Goal: Task Accomplishment & Management: Manage account settings

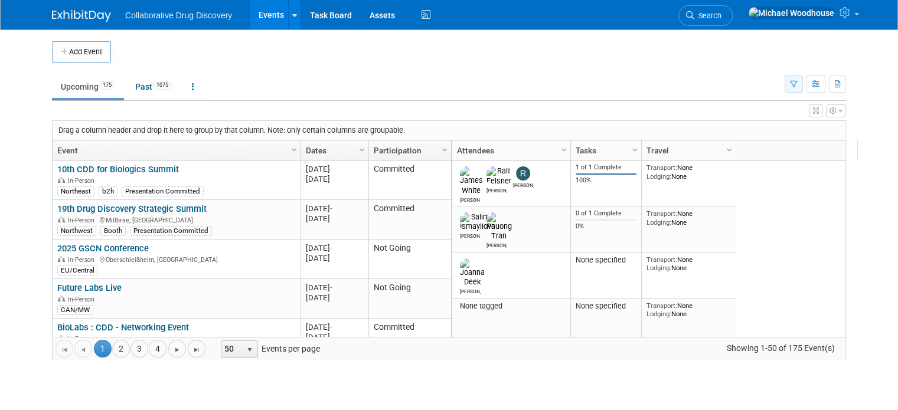
click at [801, 89] on button "button" at bounding box center [794, 84] width 18 height 17
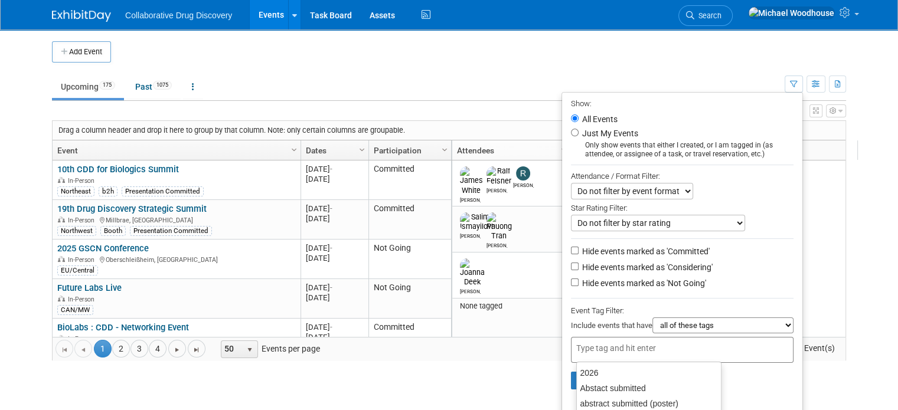
click at [691, 340] on div at bounding box center [682, 350] width 223 height 26
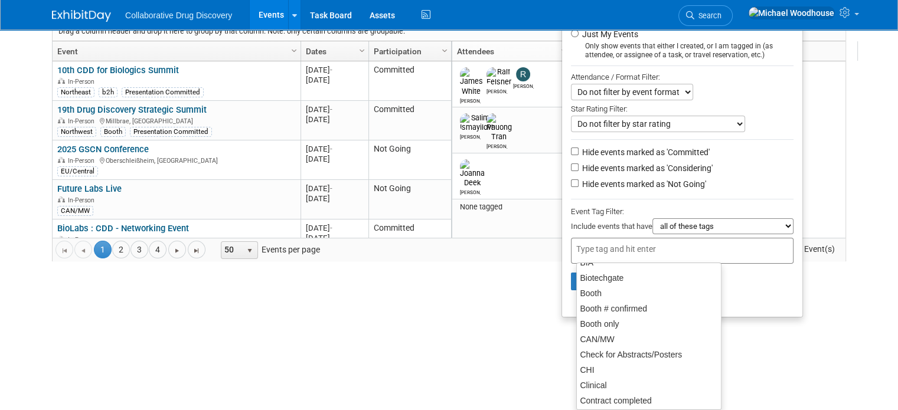
scroll to position [165, 0]
click at [630, 338] on div "CAN/MW" at bounding box center [648, 339] width 145 height 17
type input "CAN/MW"
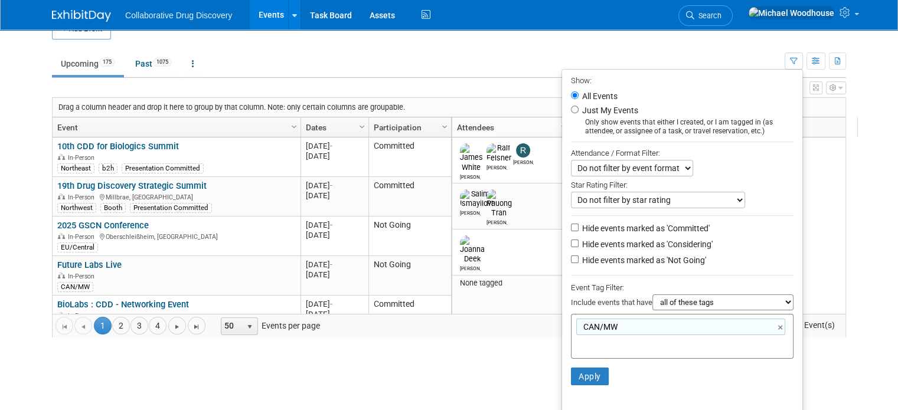
click at [593, 258] on label "Hide events marked as 'Not Going'" at bounding box center [643, 261] width 126 height 12
click at [579, 258] on input "Hide events marked as 'Not Going'" at bounding box center [575, 260] width 8 height 8
checkbox input "true"
click at [602, 372] on button "Apply" at bounding box center [590, 377] width 38 height 18
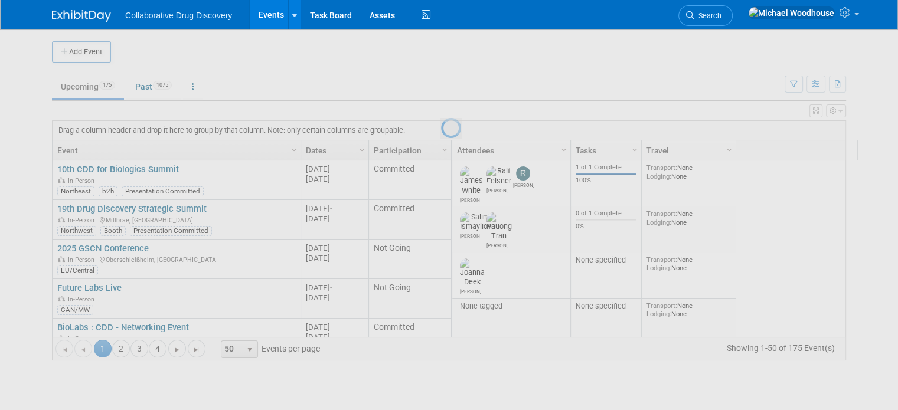
scroll to position [0, 0]
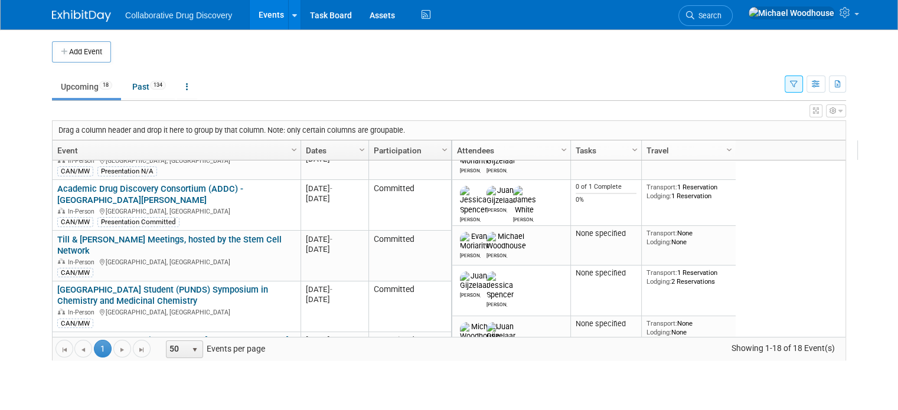
scroll to position [232, 0]
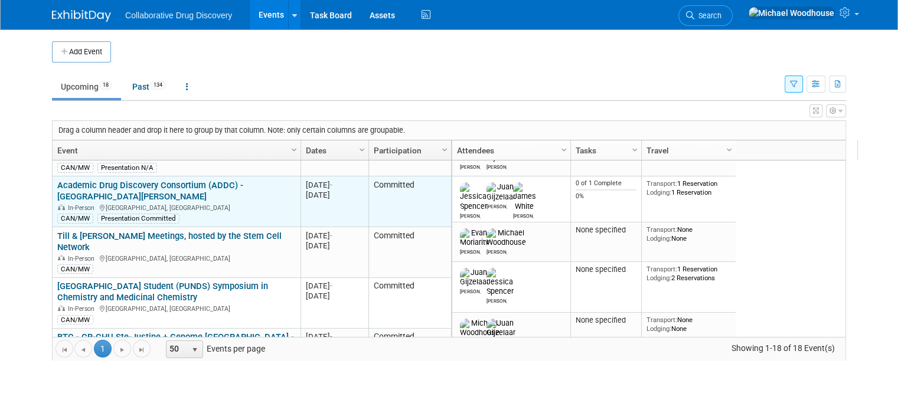
click at [73, 184] on link "Academic Drug Discovery Consortium (ADDC) - [GEOGRAPHIC_DATA][PERSON_NAME]" at bounding box center [150, 191] width 186 height 22
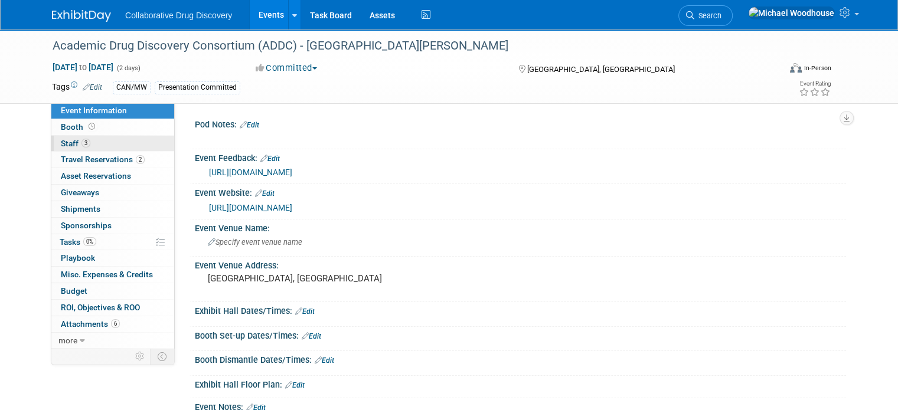
click at [137, 146] on link "3 Staff 3" at bounding box center [112, 144] width 123 height 16
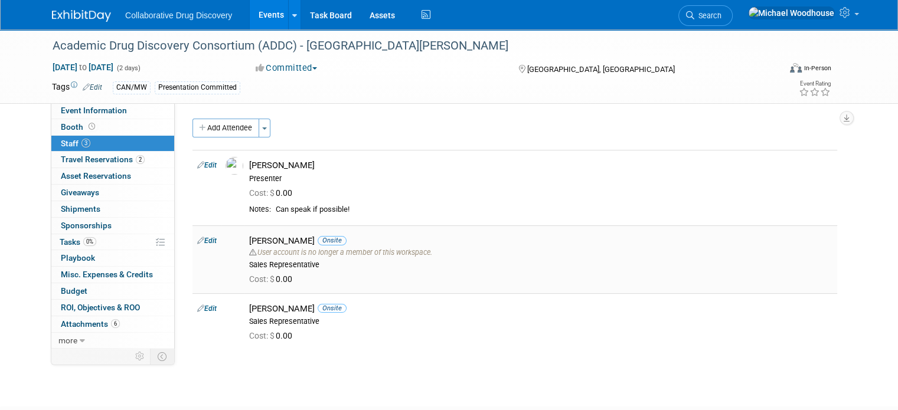
click at [204, 239] on link "Edit" at bounding box center [206, 241] width 19 height 8
select select "005a517b-e219-45a9-b23d-fbc069931e3a"
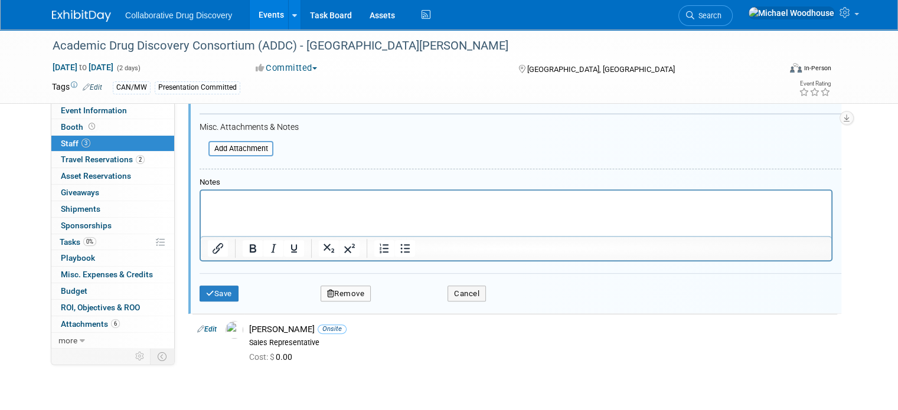
scroll to position [380, 0]
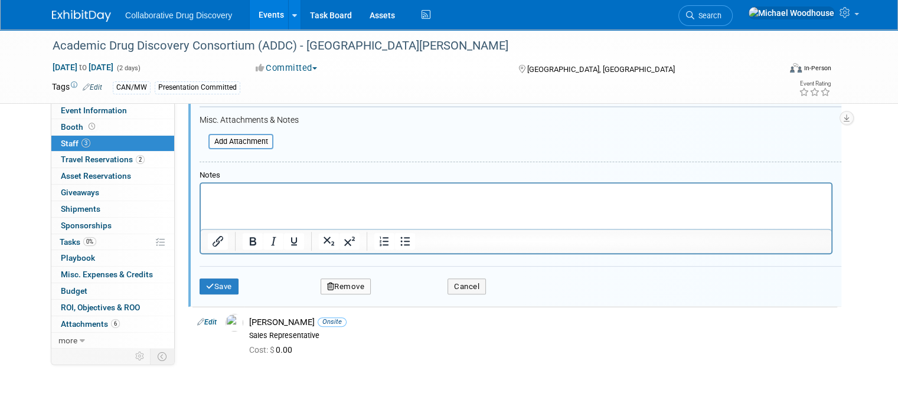
click at [336, 282] on button "Remove" at bounding box center [346, 287] width 51 height 17
click at [399, 292] on icon at bounding box center [402, 293] width 7 height 6
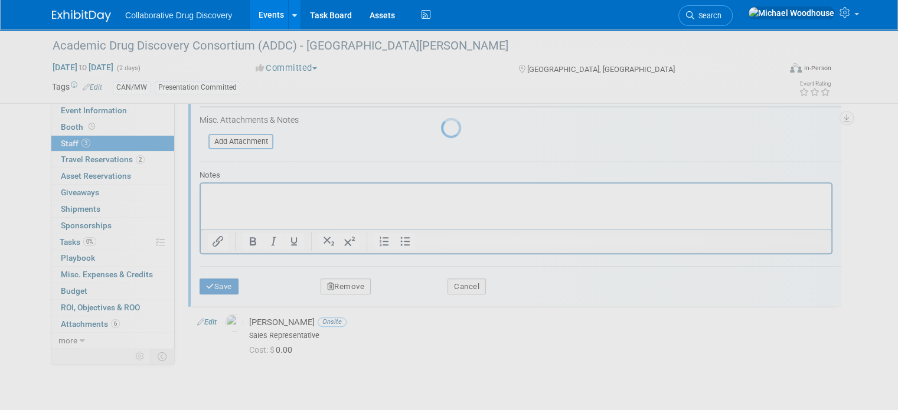
scroll to position [66, 0]
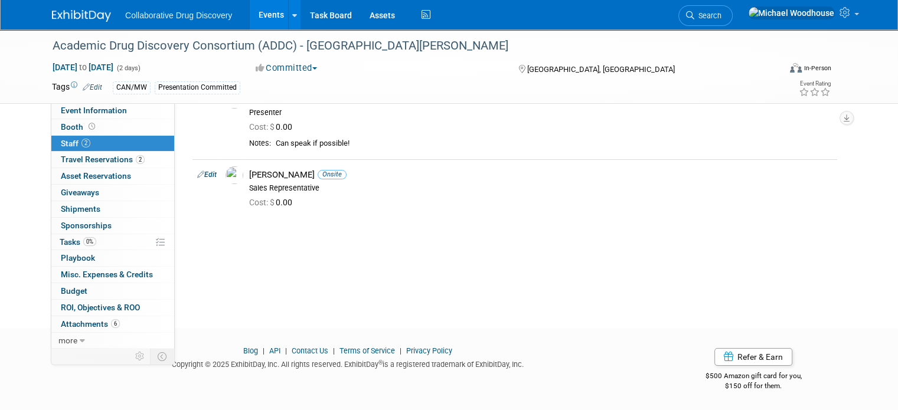
click at [389, 292] on div "Academic Drug Discovery Consortium (ADDC) - St. Louis Oct 28, 2025 to Oct 29, 2…" at bounding box center [449, 135] width 898 height 344
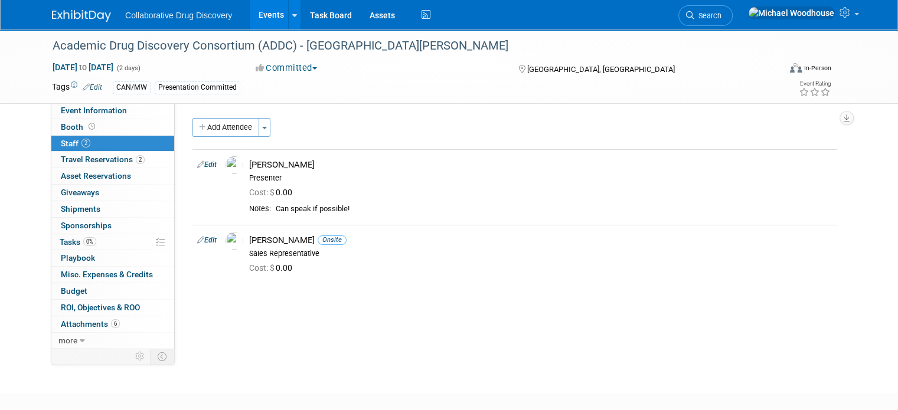
scroll to position [0, 0]
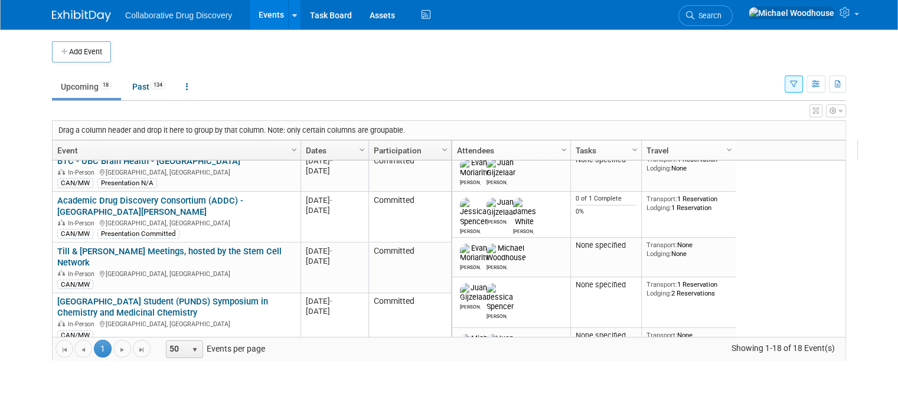
scroll to position [217, 0]
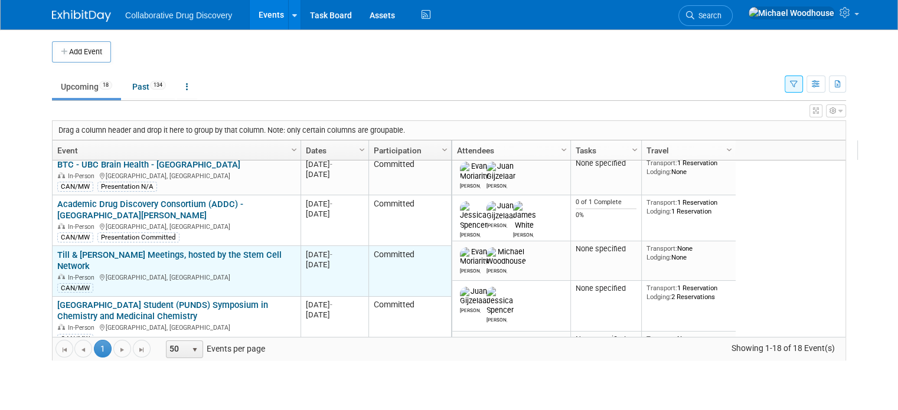
click at [219, 250] on link "Till & [PERSON_NAME] Meetings, hosted by the Stem Cell Network" at bounding box center [169, 261] width 224 height 22
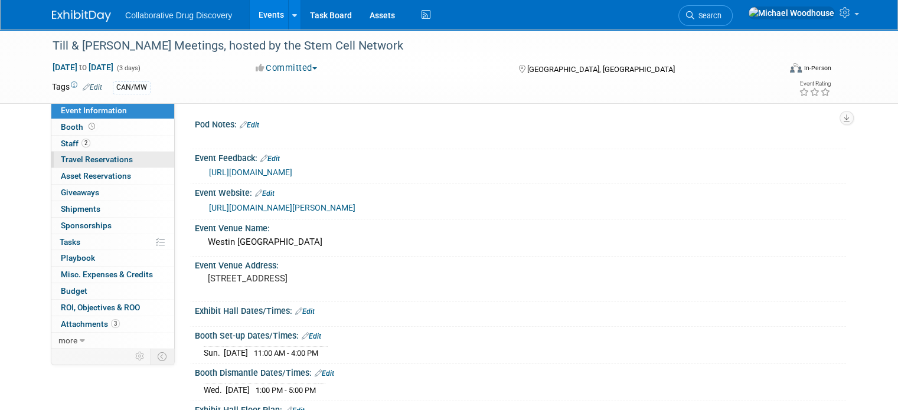
click at [102, 160] on span "Travel Reservations 0" at bounding box center [97, 159] width 72 height 9
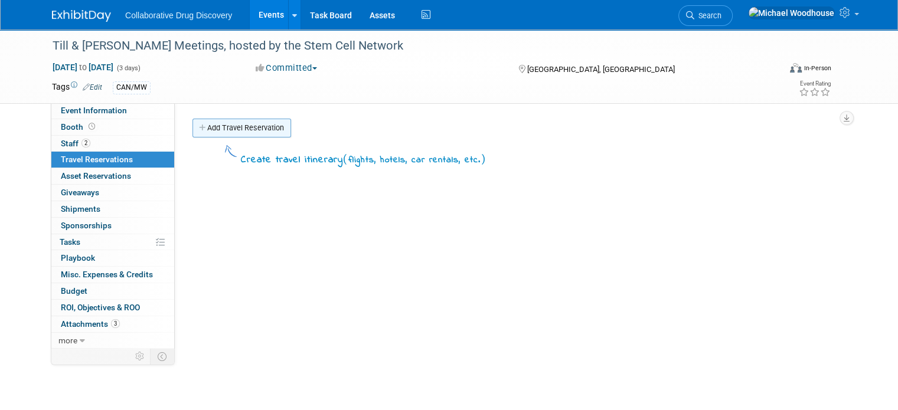
click at [214, 129] on link "Add Travel Reservation" at bounding box center [242, 128] width 99 height 19
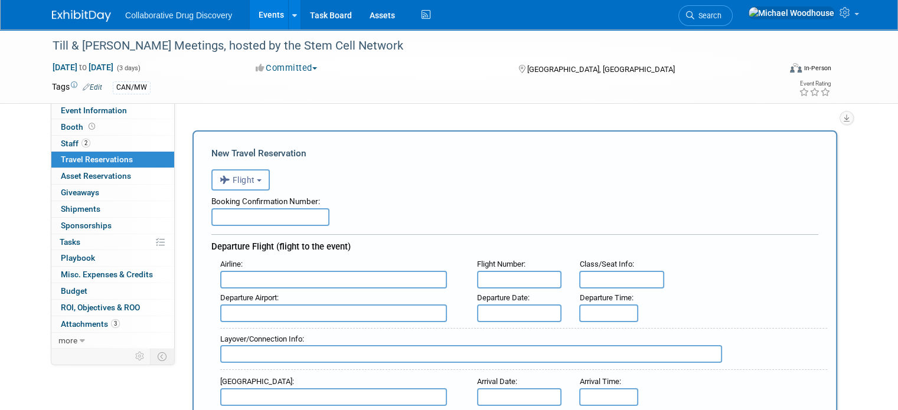
click at [233, 184] on span "Flight" at bounding box center [237, 179] width 35 height 9
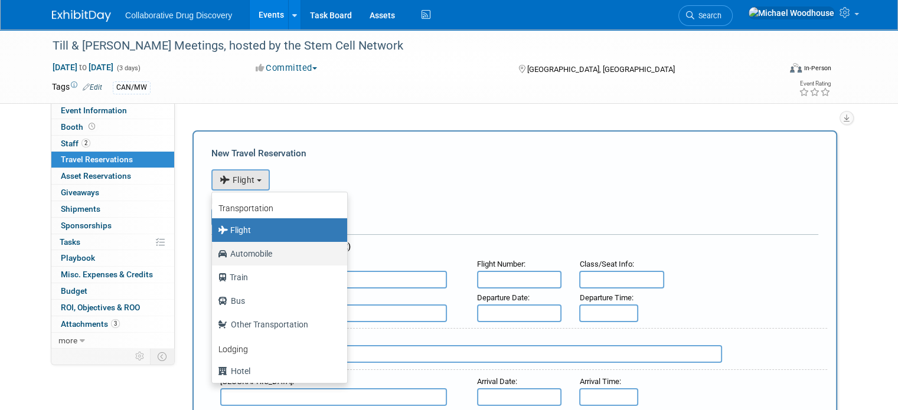
click at [234, 254] on label "Automobile" at bounding box center [277, 254] width 118 height 19
click at [214, 254] on input "Automobile" at bounding box center [210, 253] width 8 height 8
select select "4"
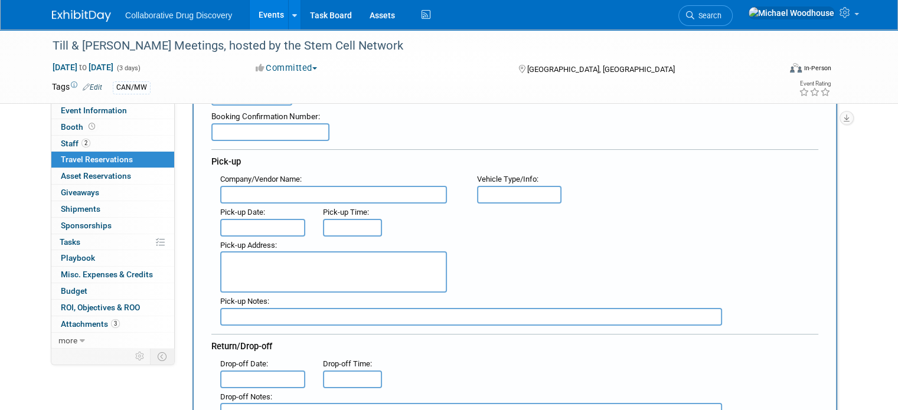
scroll to position [84, 0]
click at [320, 193] on input "text" at bounding box center [333, 196] width 227 height 18
type input "D"
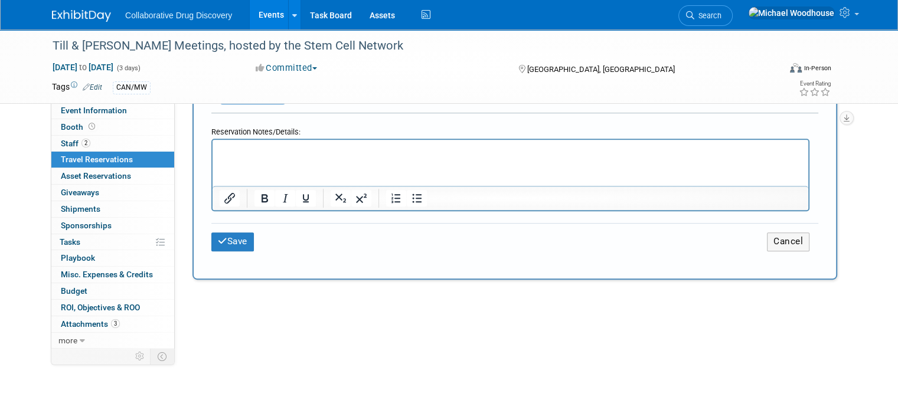
scroll to position [602, 0]
type input "Evan's Car Rentals"
click at [224, 236] on button "Save" at bounding box center [232, 242] width 43 height 18
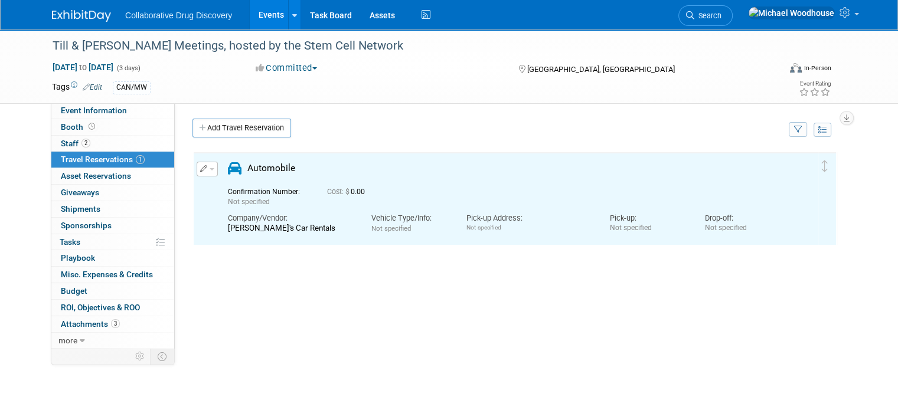
scroll to position [0, 0]
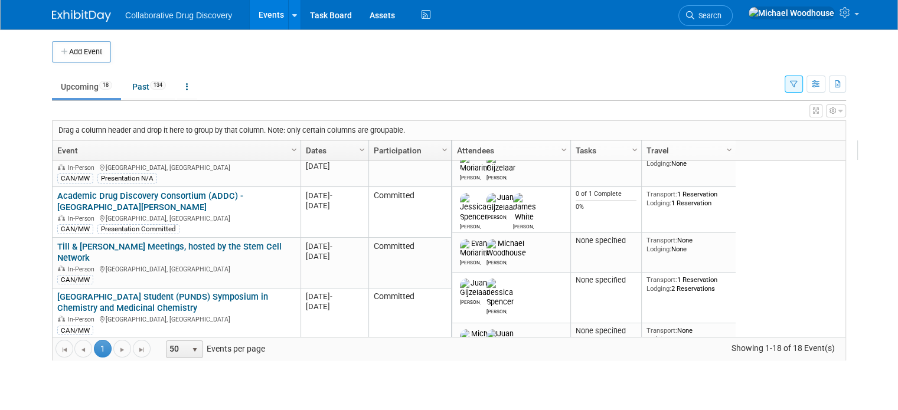
scroll to position [236, 0]
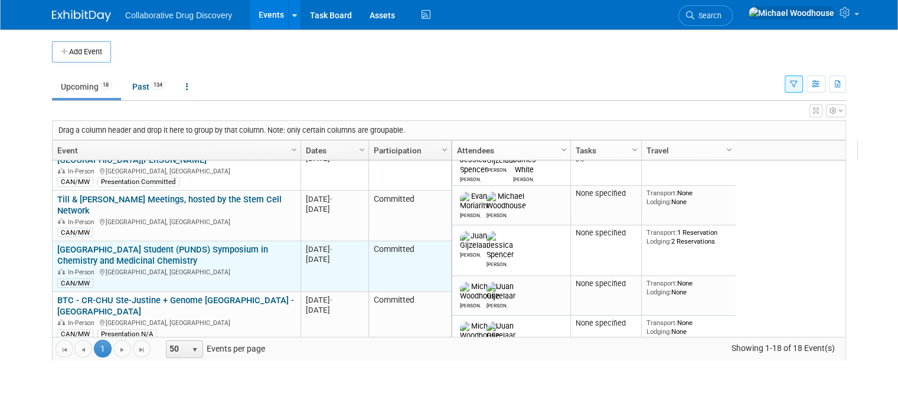
click at [203, 245] on link "[GEOGRAPHIC_DATA] Student (PUNDS) Symposium in Chemistry and Medicinal Chemistry" at bounding box center [162, 256] width 211 height 22
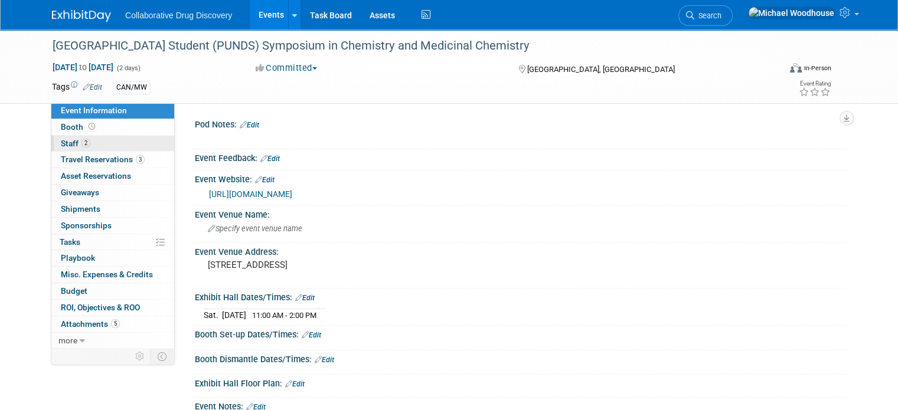
click at [61, 141] on span "Staff 2" at bounding box center [76, 143] width 30 height 9
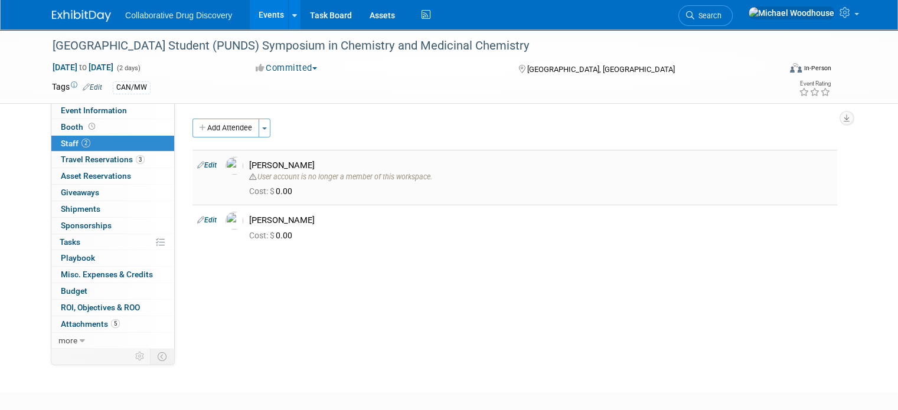
click at [206, 163] on link "Edit" at bounding box center [206, 165] width 19 height 8
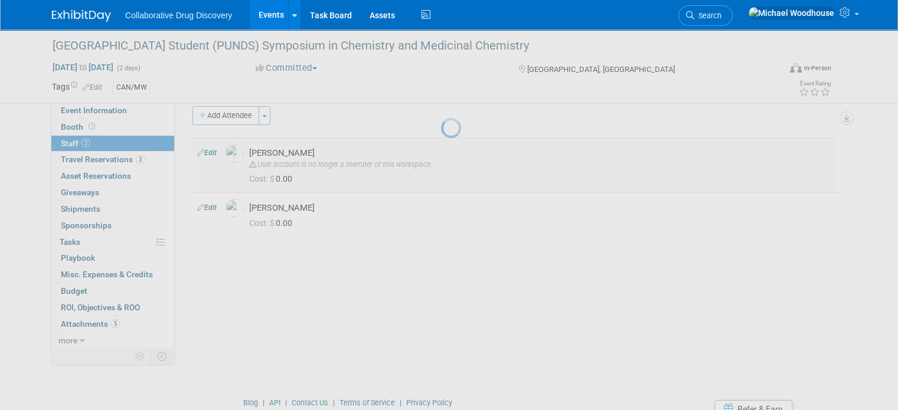
select select "005a517b-e219-45a9-b23d-fbc069931e3a"
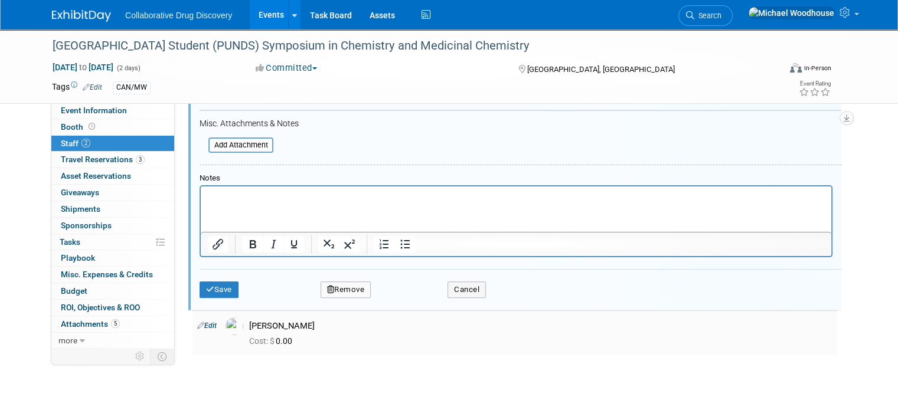
scroll to position [302, 0]
click at [353, 286] on button "Remove" at bounding box center [346, 289] width 51 height 17
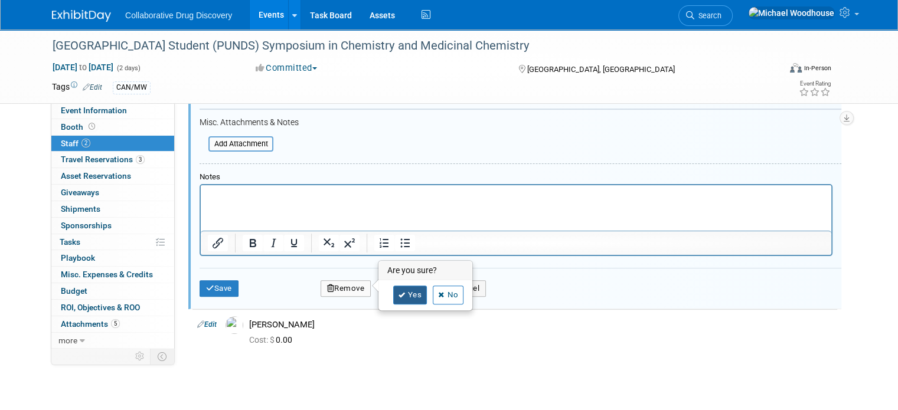
click at [399, 296] on icon at bounding box center [402, 295] width 7 height 6
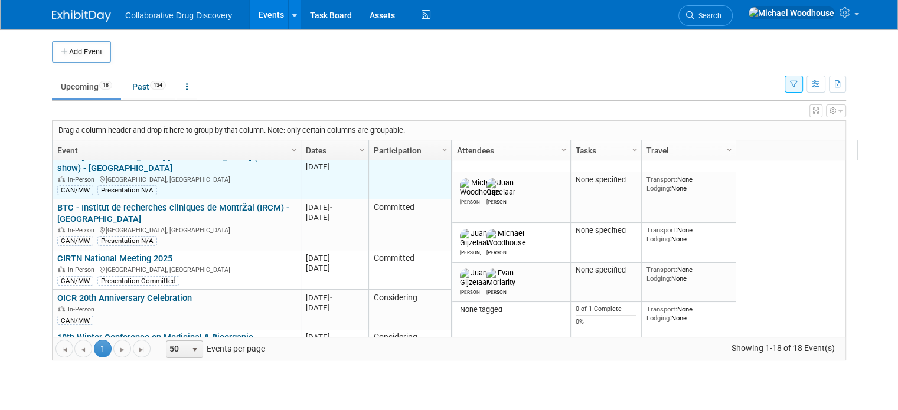
scroll to position [463, 0]
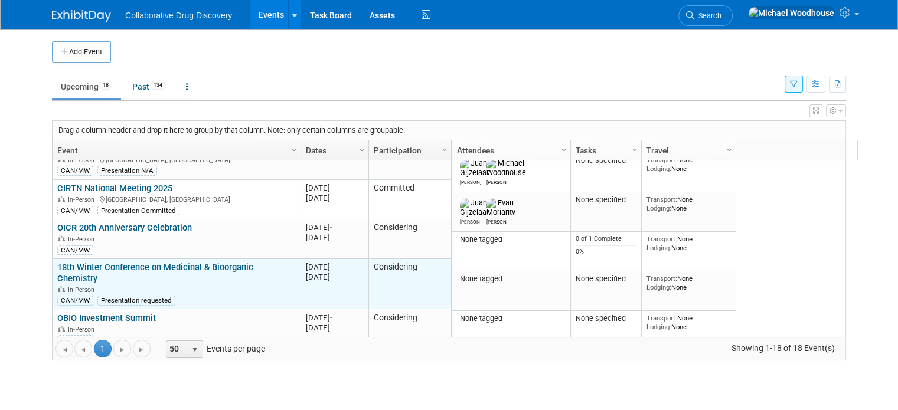
click at [246, 262] on link "18th Winter Conference on Medicinal & Bioorganic Chemistry" at bounding box center [155, 273] width 196 height 22
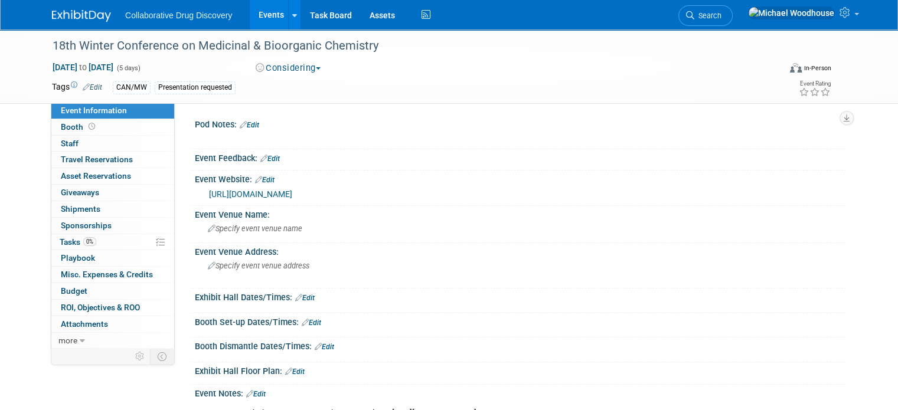
click at [279, 191] on link "[URL][DOMAIN_NAME]" at bounding box center [250, 194] width 83 height 9
click at [781, 188] on div "[URL][DOMAIN_NAME]" at bounding box center [523, 195] width 628 height 14
click at [789, 111] on div "Pod Notes: Edit X Event Feedback: Edit Event Website: Edit https://mbcfconferen…" at bounding box center [511, 225] width 672 height 245
